Goal: Find specific page/section: Find specific page/section

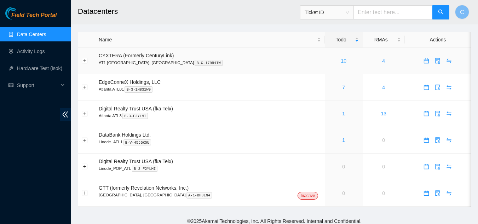
click at [341, 60] on link "10" at bounding box center [344, 61] width 6 height 6
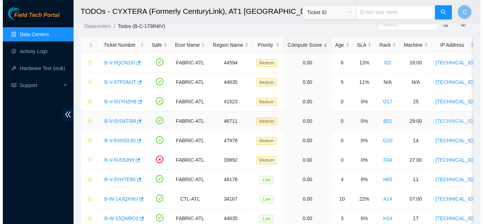
scroll to position [35, 0]
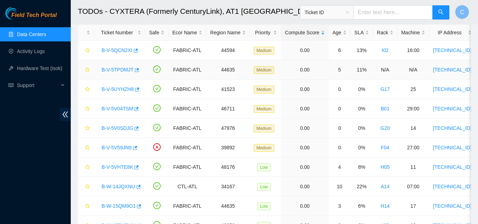
click at [112, 70] on link "B-V-5TPDMJT" at bounding box center [118, 70] width 32 height 6
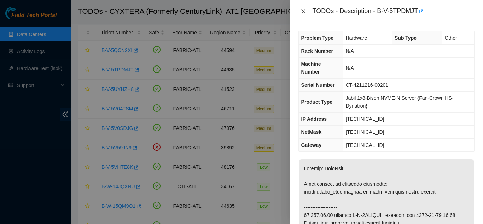
click at [305, 12] on icon "close" at bounding box center [304, 11] width 6 height 6
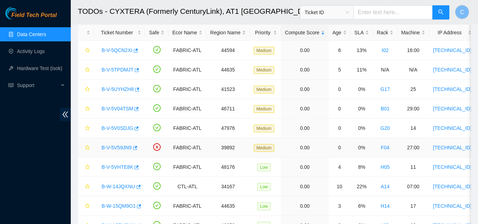
click at [122, 146] on link "B-V-5V59JN9" at bounding box center [117, 148] width 30 height 6
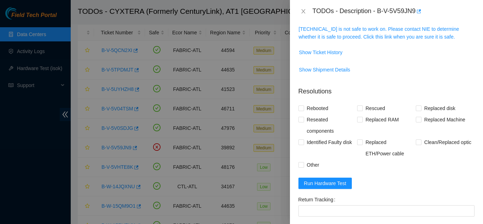
scroll to position [106, 0]
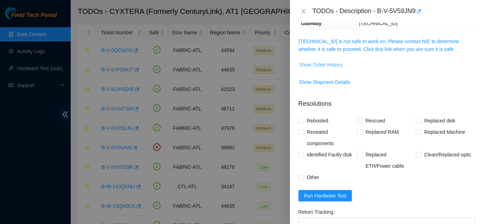
click at [329, 64] on span "Show Ticket History" at bounding box center [321, 65] width 44 height 8
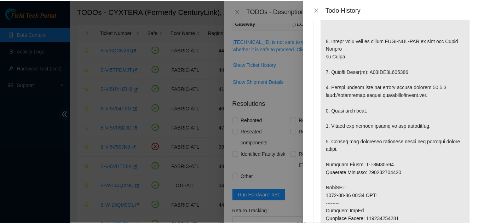
scroll to position [71, 0]
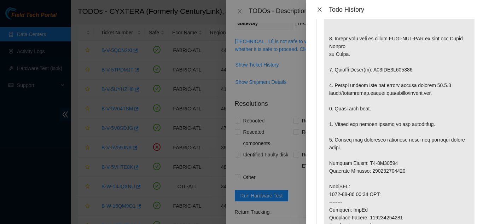
click at [319, 10] on icon "close" at bounding box center [320, 10] width 6 height 6
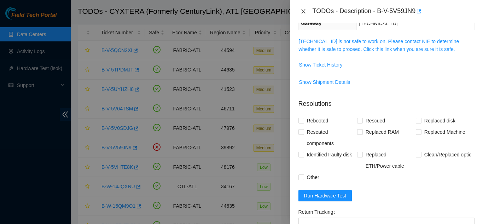
click at [302, 8] on button "Close" at bounding box center [304, 11] width 10 height 7
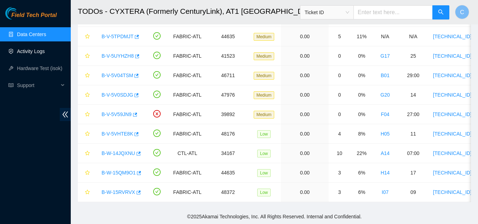
click at [37, 52] on link "Activity Logs" at bounding box center [31, 51] width 28 height 6
